Goal: Find specific page/section: Find specific page/section

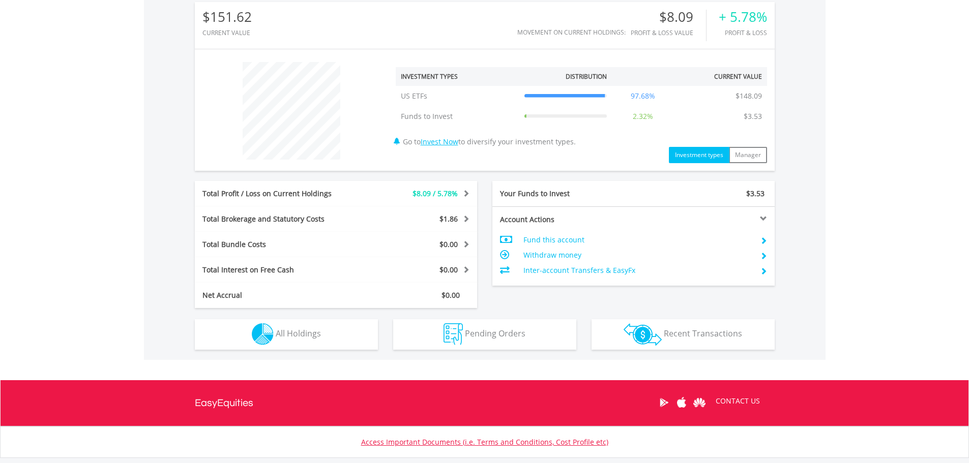
scroll to position [339, 0]
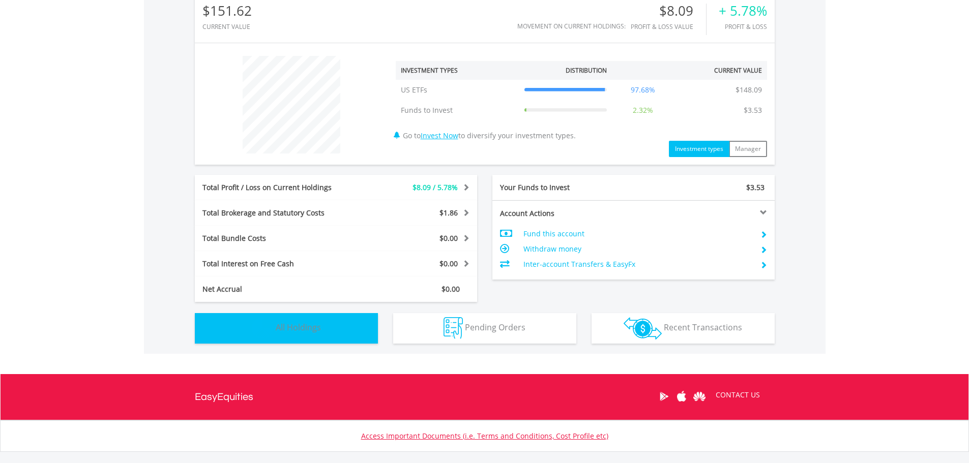
click at [291, 318] on button "Holdings All Holdings" at bounding box center [286, 328] width 183 height 31
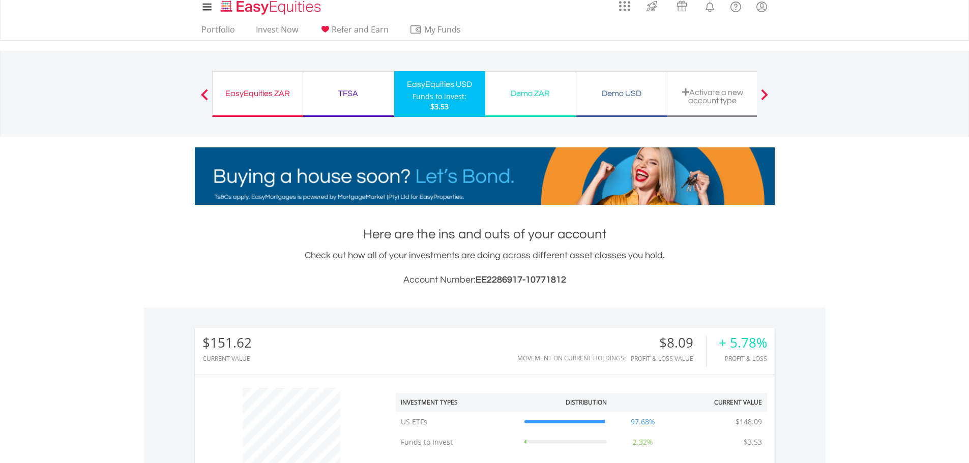
scroll to position [0, 0]
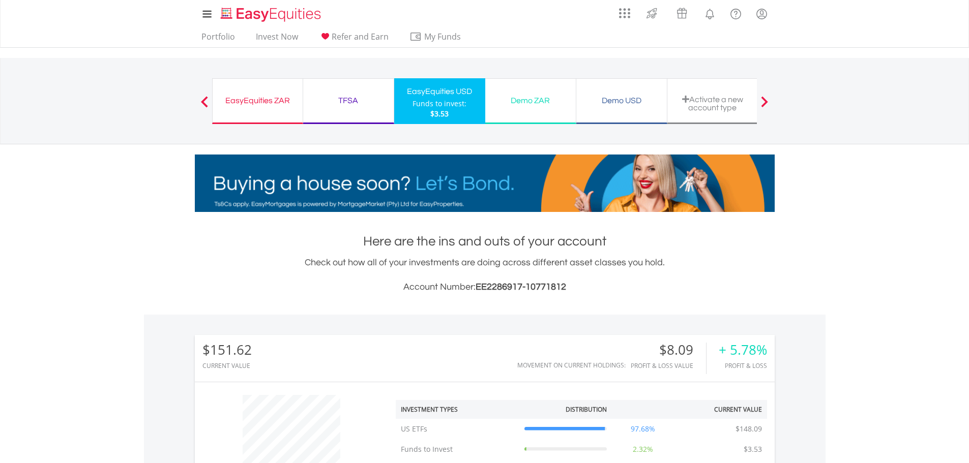
click at [351, 99] on div "TFSA" at bounding box center [348, 101] width 78 height 14
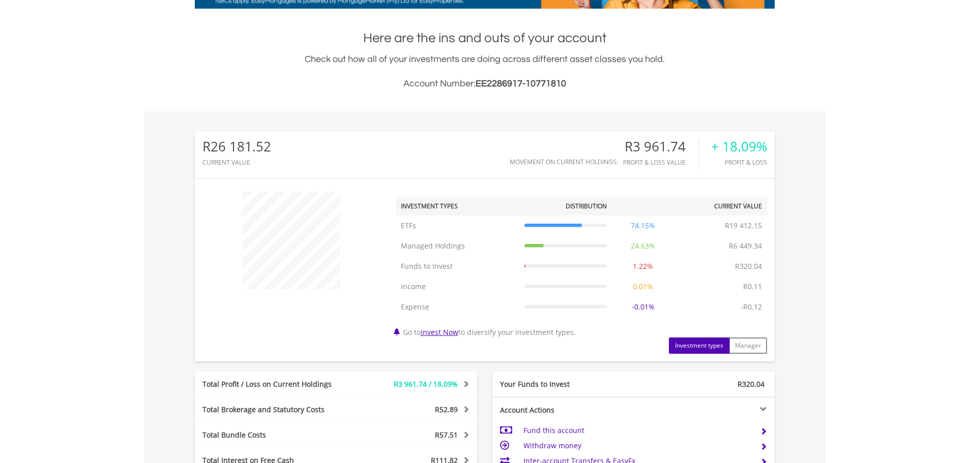
scroll to position [98, 193]
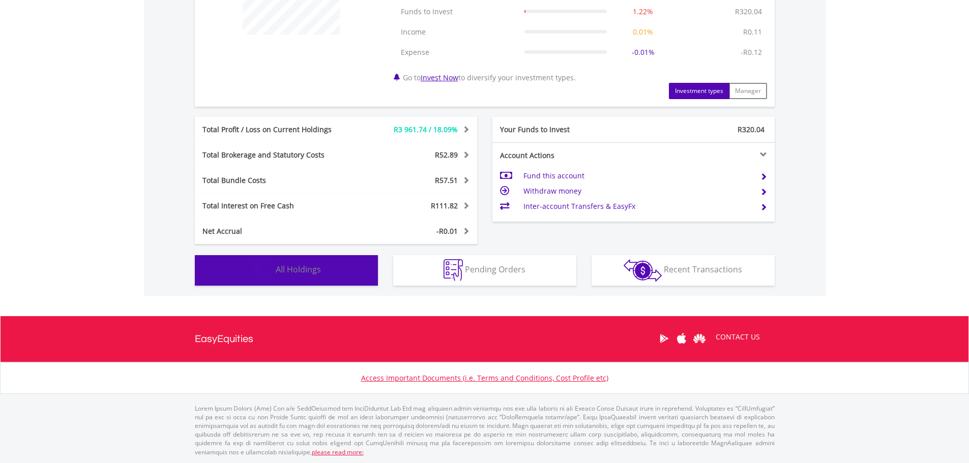
click at [316, 274] on span "All Holdings" at bounding box center [298, 269] width 45 height 11
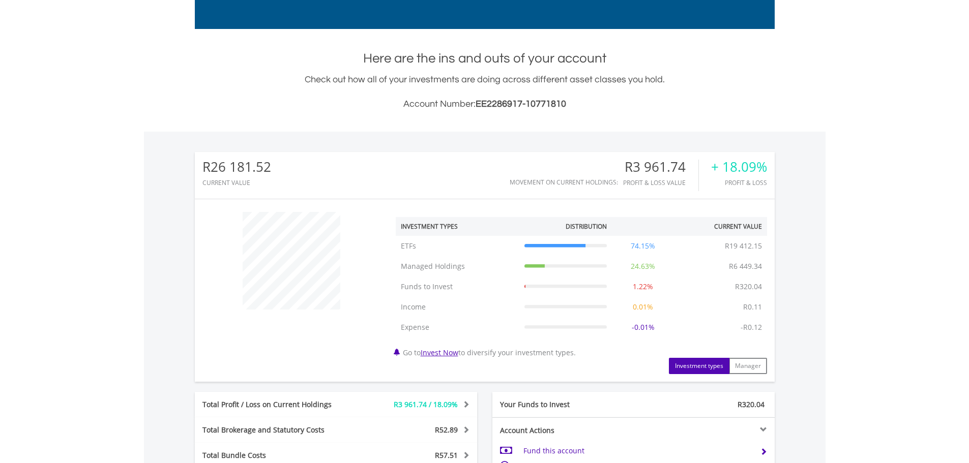
scroll to position [181, 0]
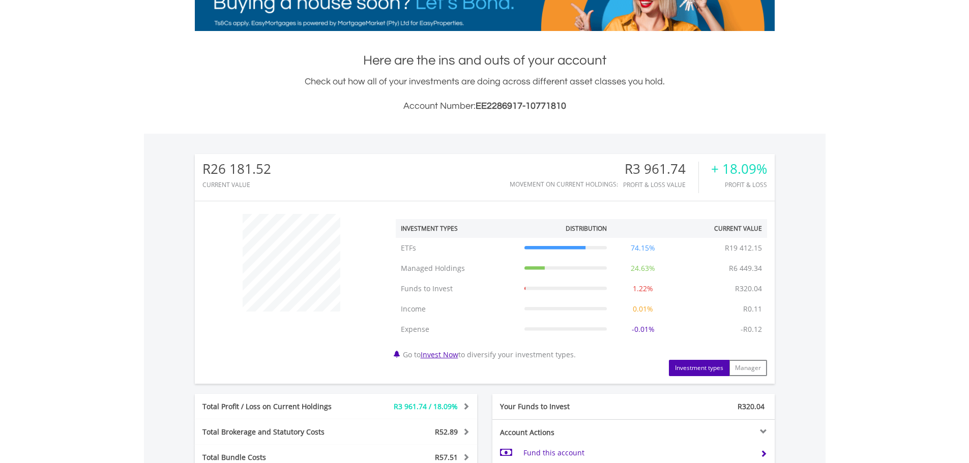
click at [427, 167] on div "R26 181.52 CURRENT VALUE Movement on Current Holdings: R3 961.74 Profit & Loss …" at bounding box center [485, 177] width 580 height 47
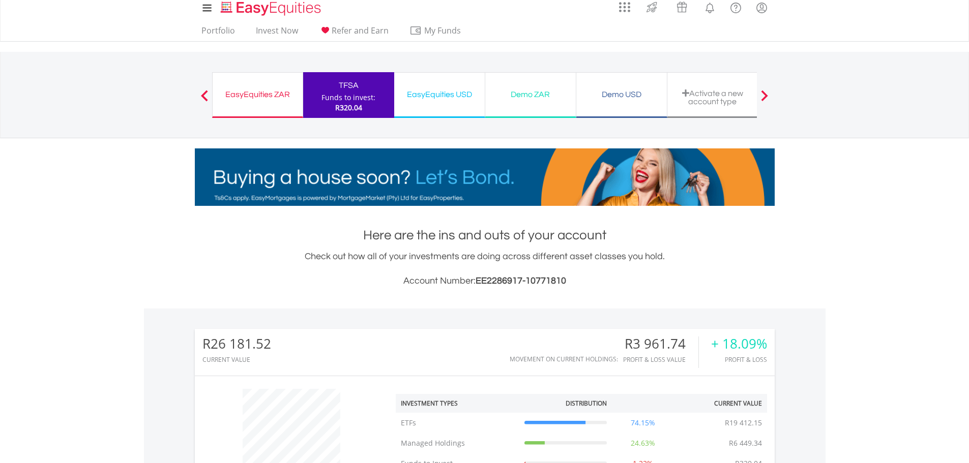
scroll to position [0, 0]
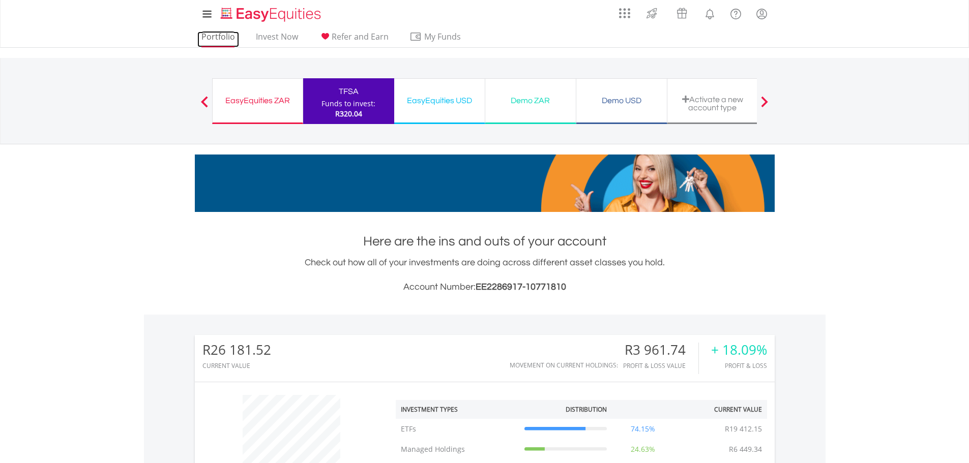
click at [224, 34] on link "Portfolio" at bounding box center [218, 40] width 42 height 16
